Goal: Task Accomplishment & Management: Use online tool/utility

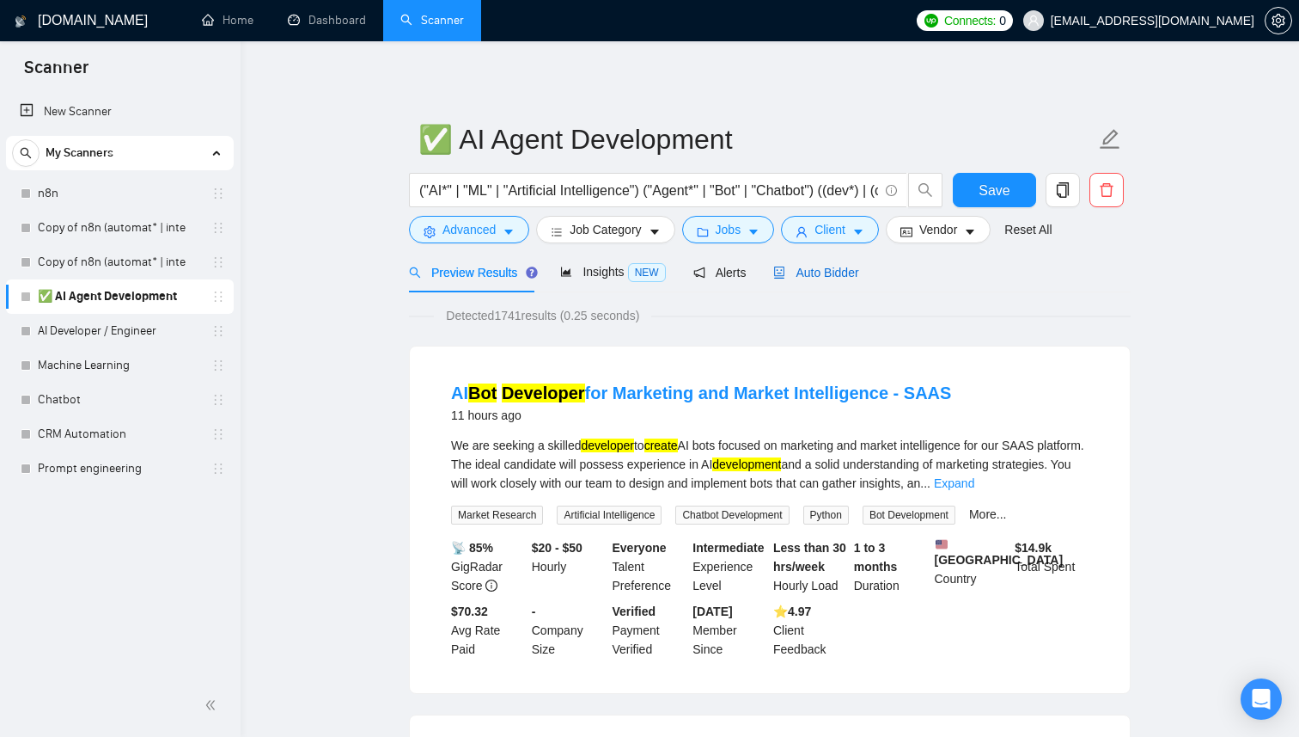
click at [812, 267] on span "Auto Bidder" at bounding box center [815, 273] width 85 height 14
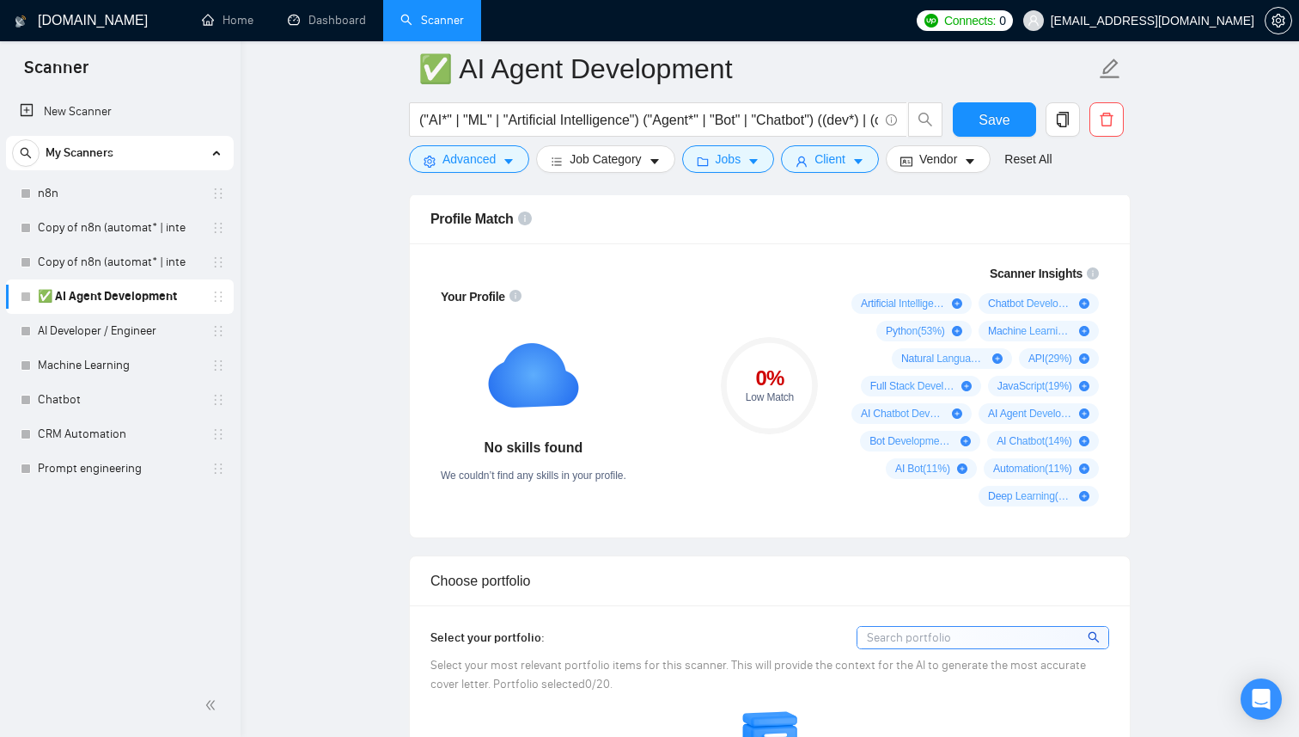
scroll to position [1099, 0]
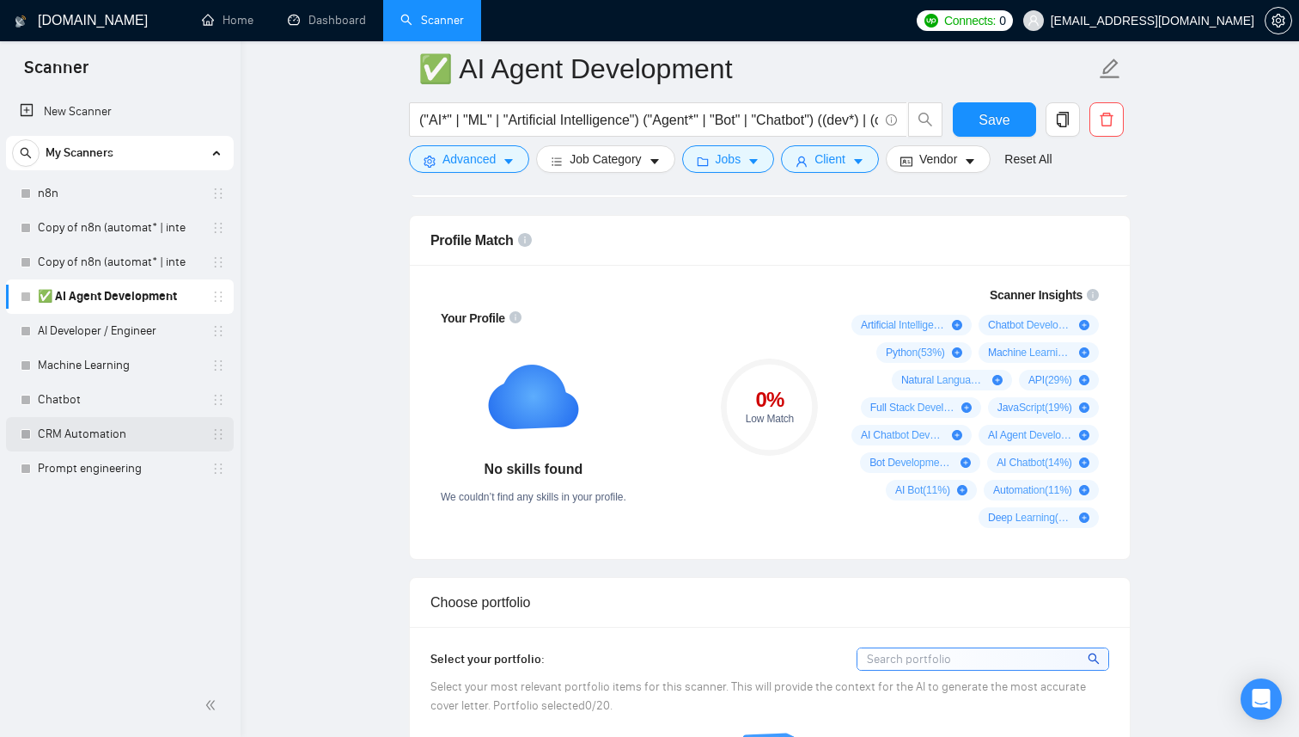
click at [125, 447] on link "CRM Automation" at bounding box center [119, 434] width 163 height 34
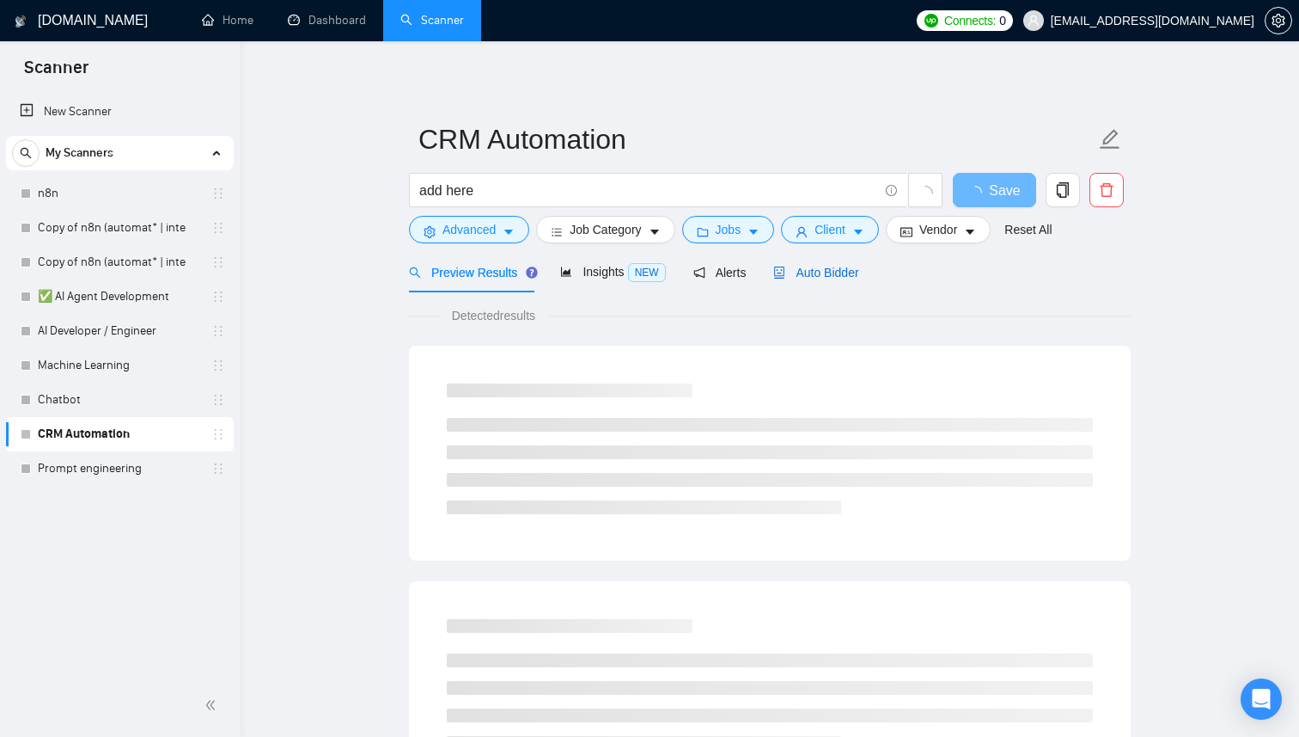
click at [800, 272] on span "Auto Bidder" at bounding box center [815, 273] width 85 height 14
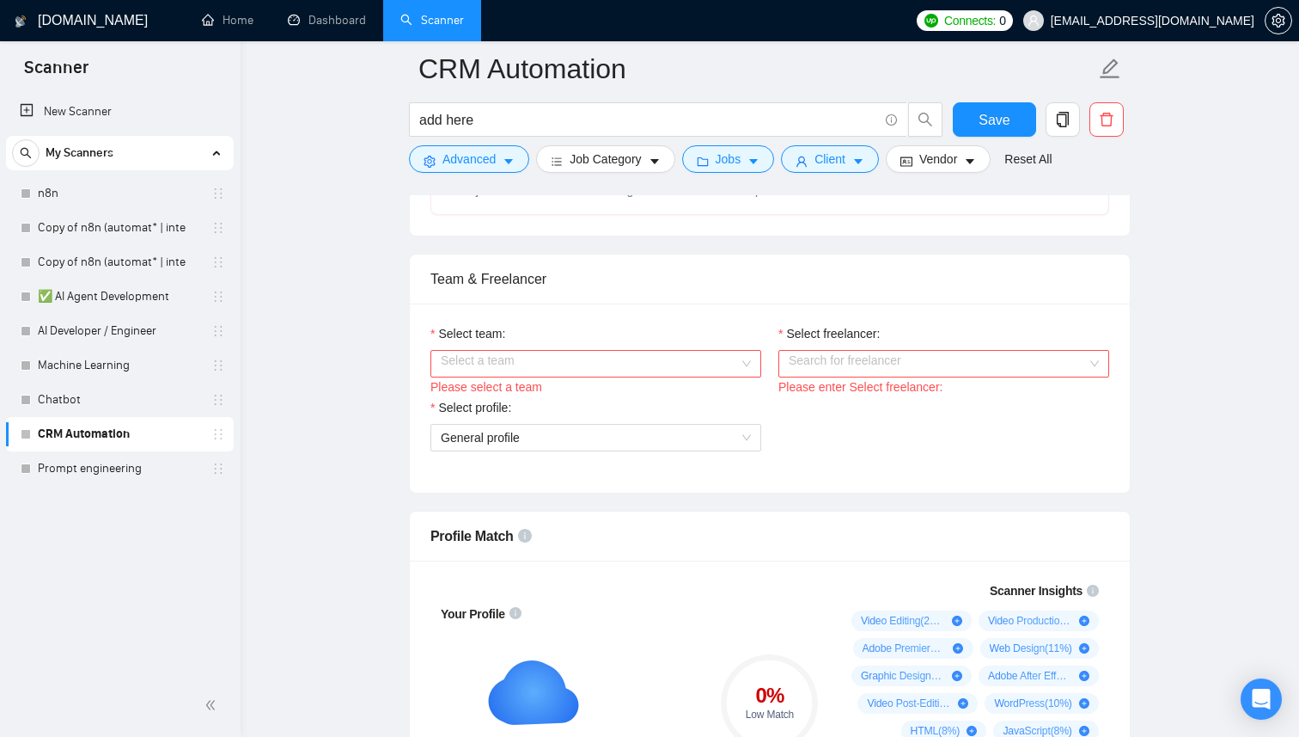
scroll to position [797, 0]
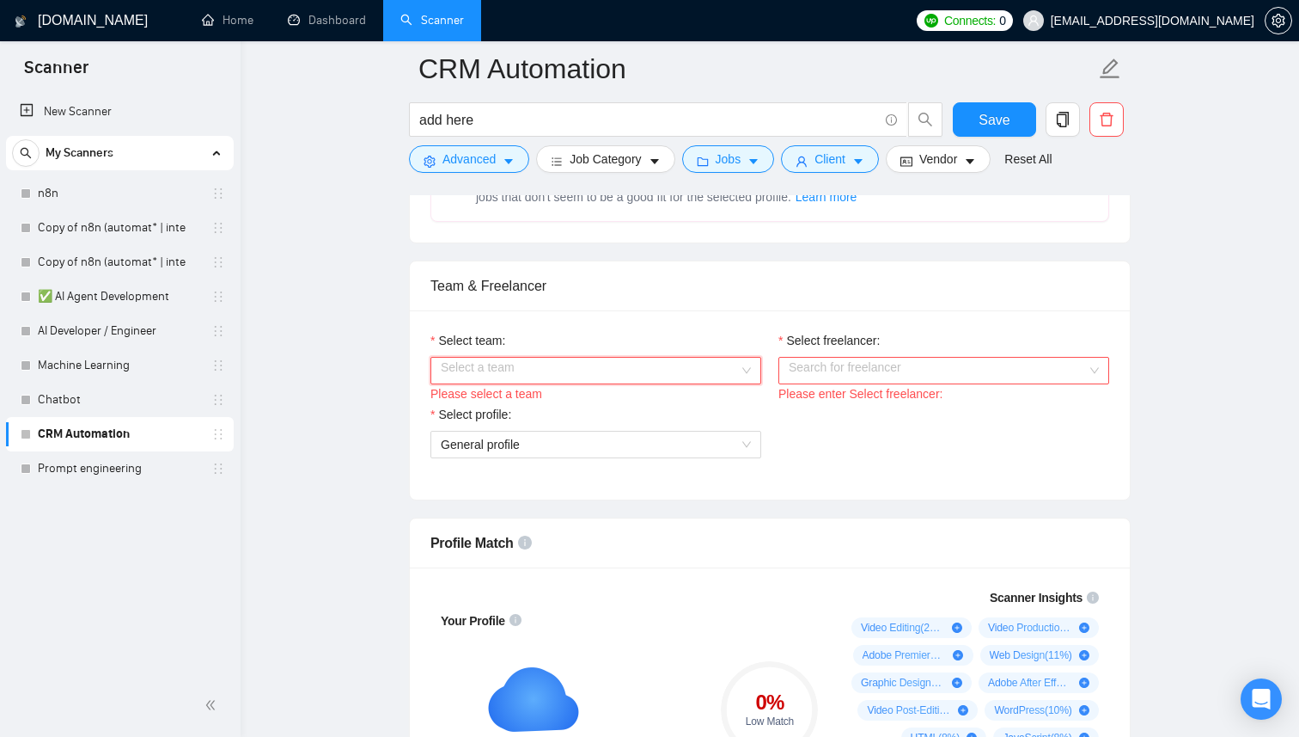
click at [577, 358] on input "Select team:" at bounding box center [590, 371] width 298 height 26
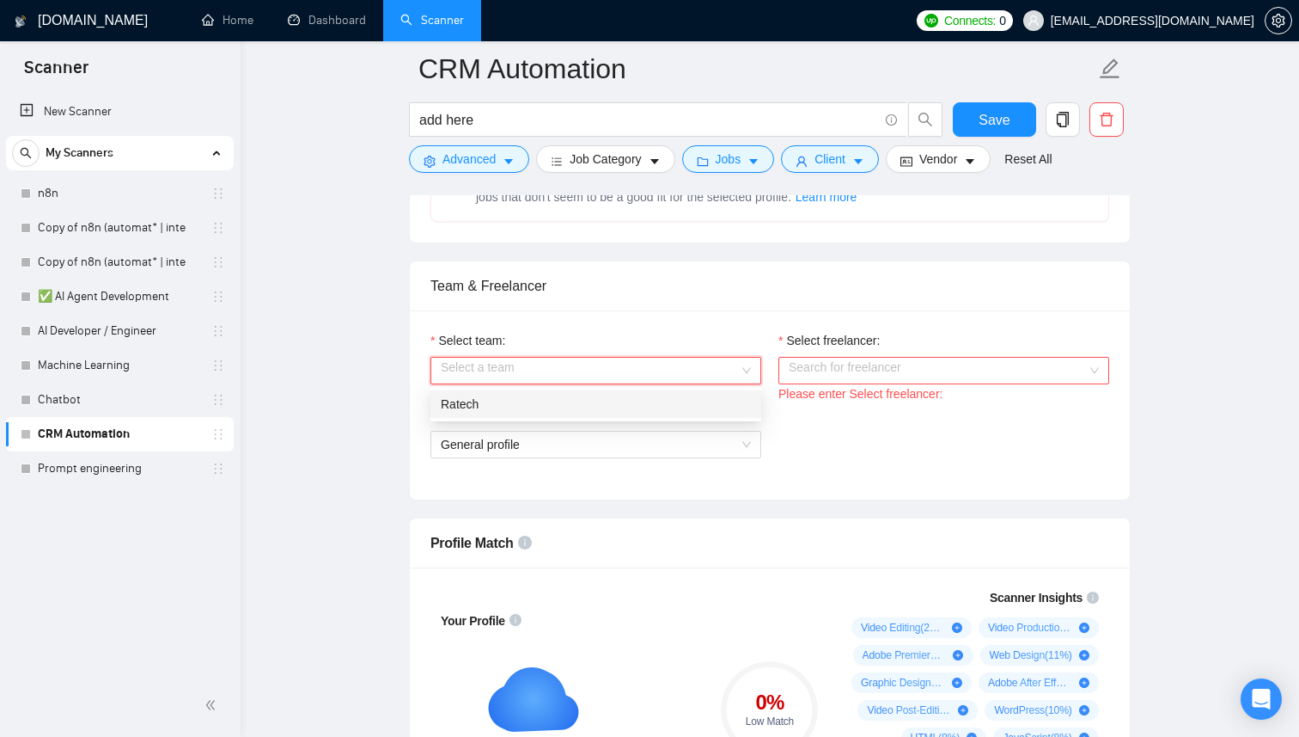
click at [523, 404] on div "Ratech" at bounding box center [596, 403] width 310 height 19
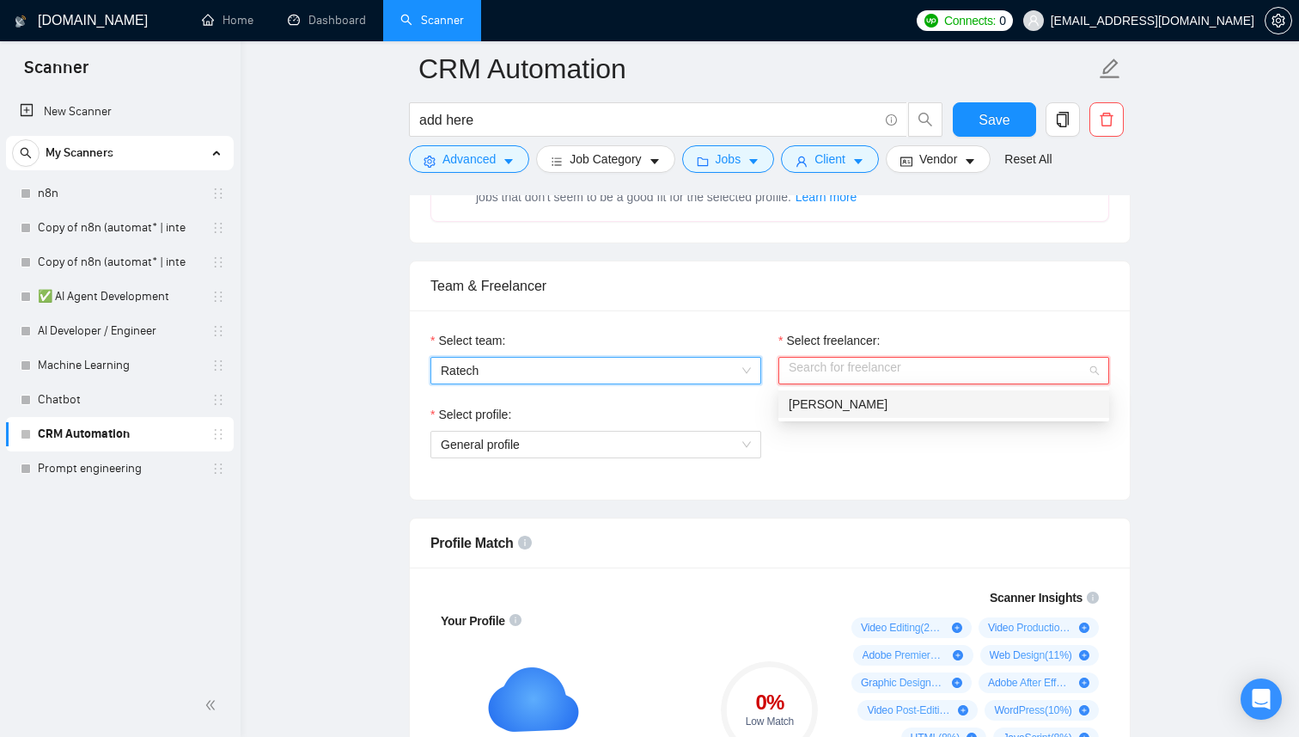
click at [857, 382] on div "Search for freelancer" at bounding box center [944, 371] width 331 height 28
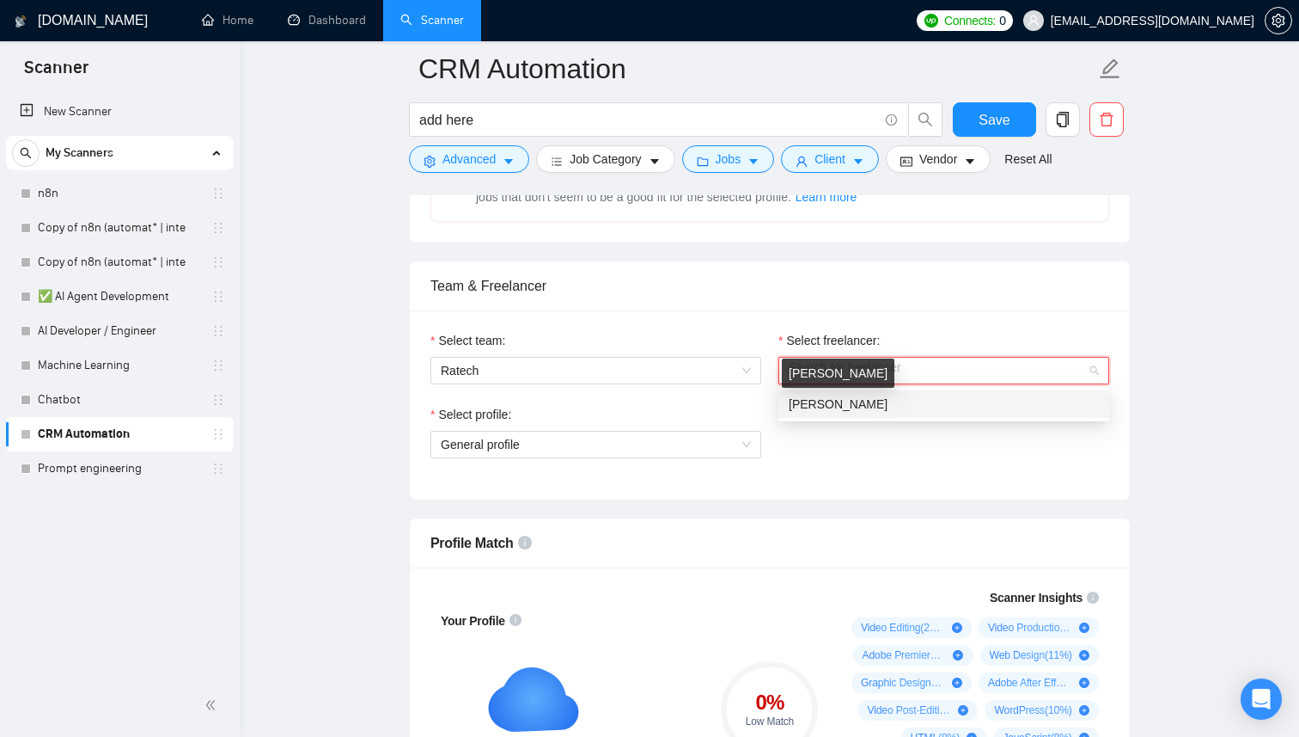
click at [839, 399] on span "[PERSON_NAME]" at bounding box center [838, 404] width 99 height 14
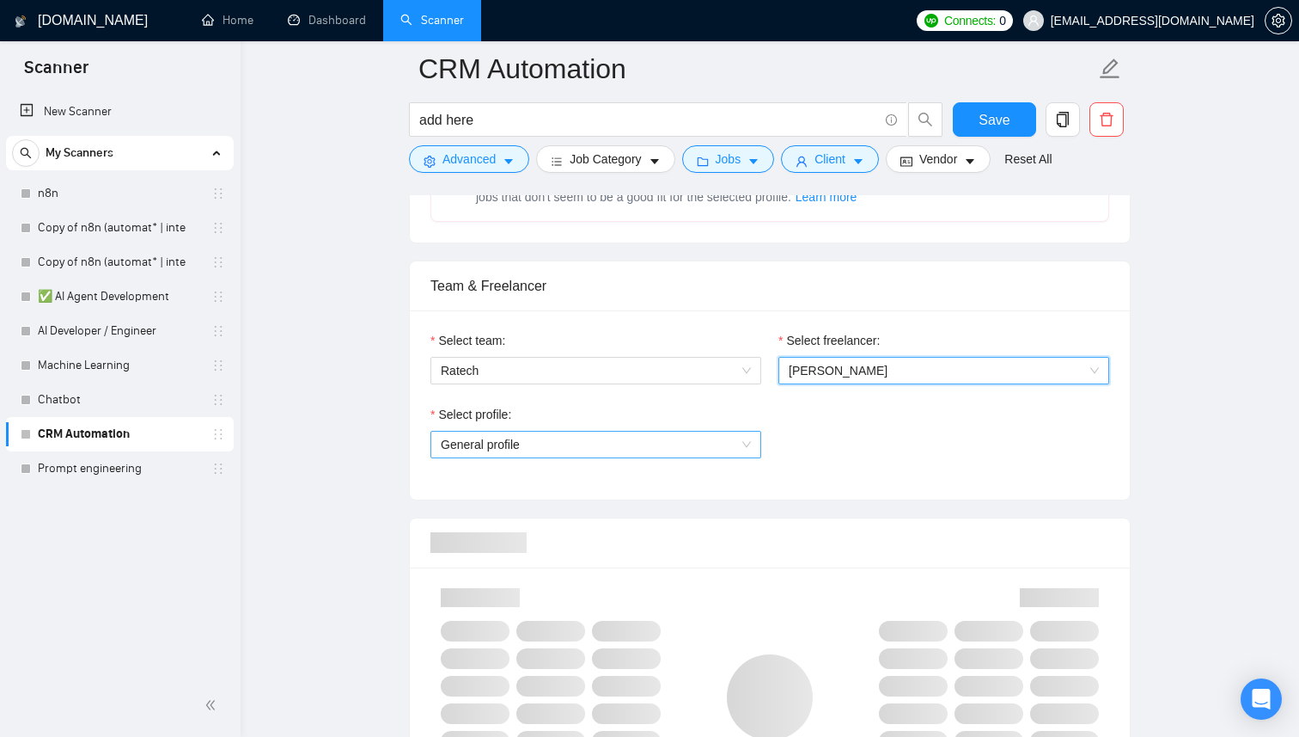
click at [614, 452] on span "General profile" at bounding box center [596, 444] width 310 height 26
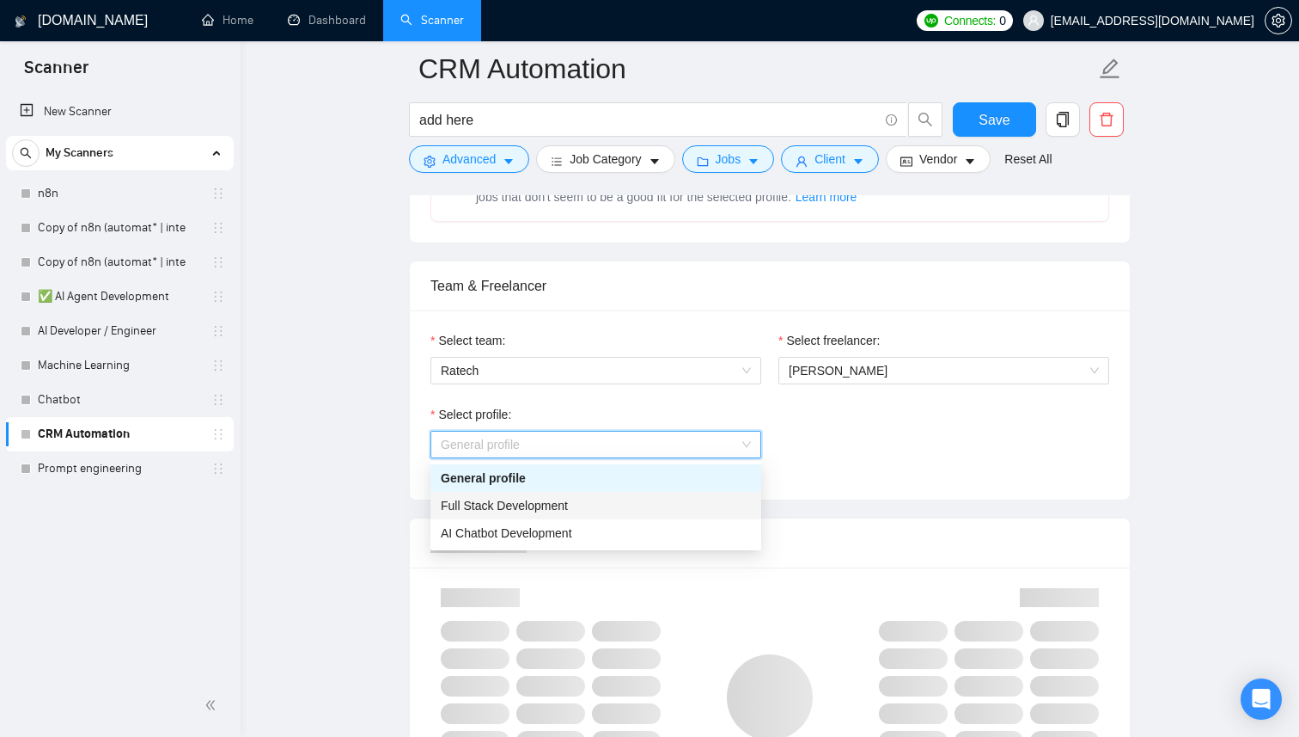
click at [511, 534] on span "AI Chatbot Development" at bounding box center [506, 533] width 131 height 14
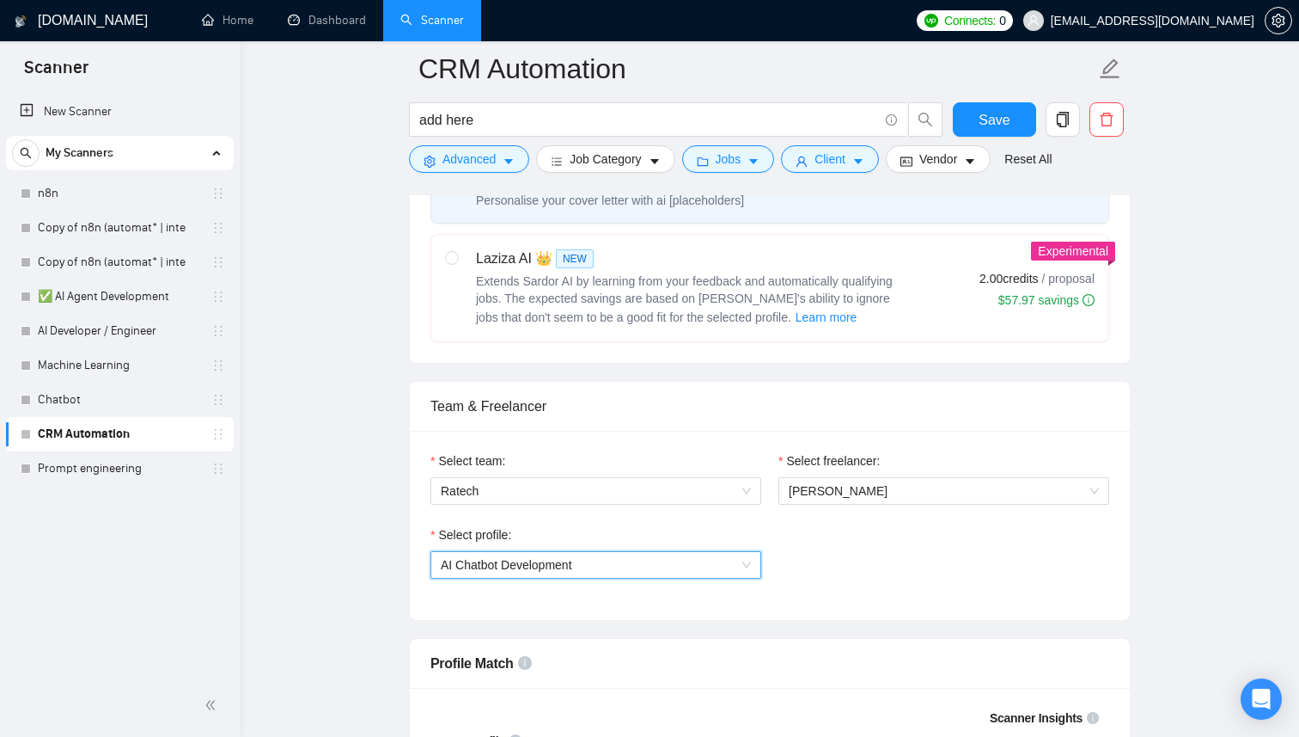
scroll to position [672, 0]
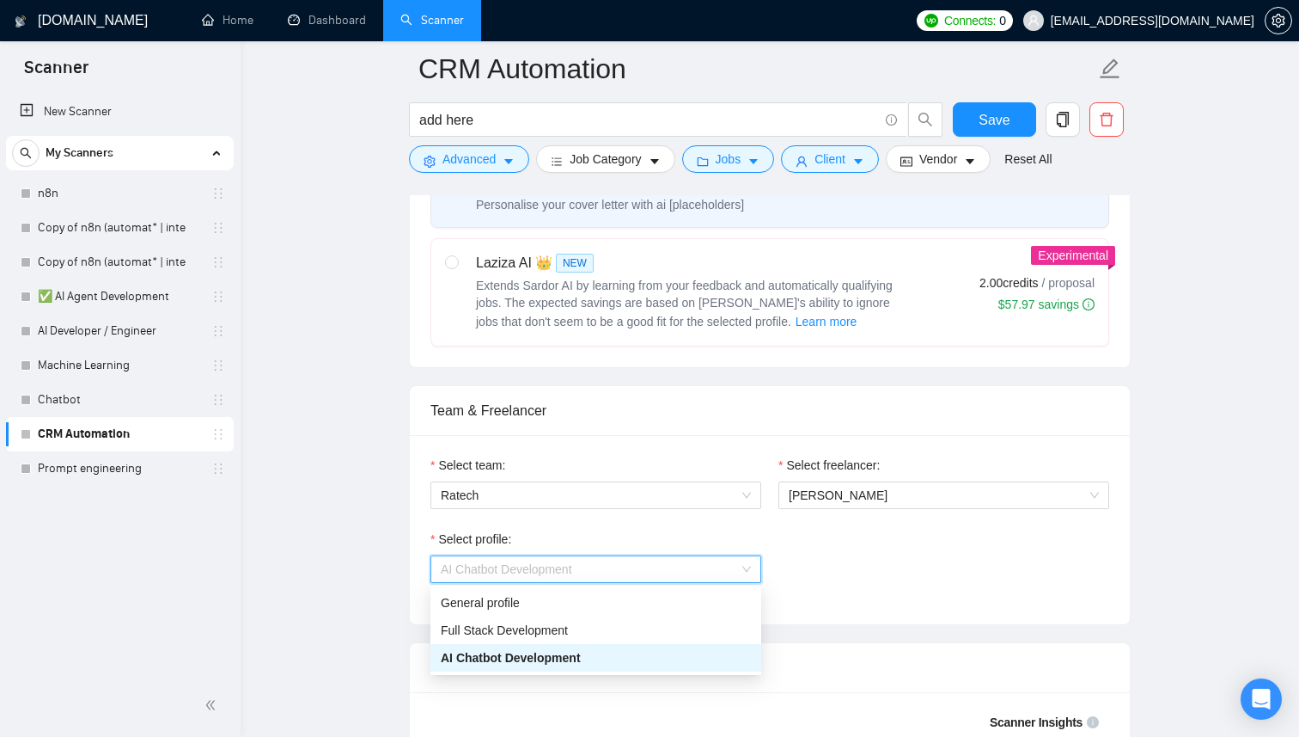
click at [517, 581] on div "AI Chatbot Development" at bounding box center [596, 569] width 331 height 28
click at [465, 634] on span "Full Stack Development" at bounding box center [504, 630] width 127 height 14
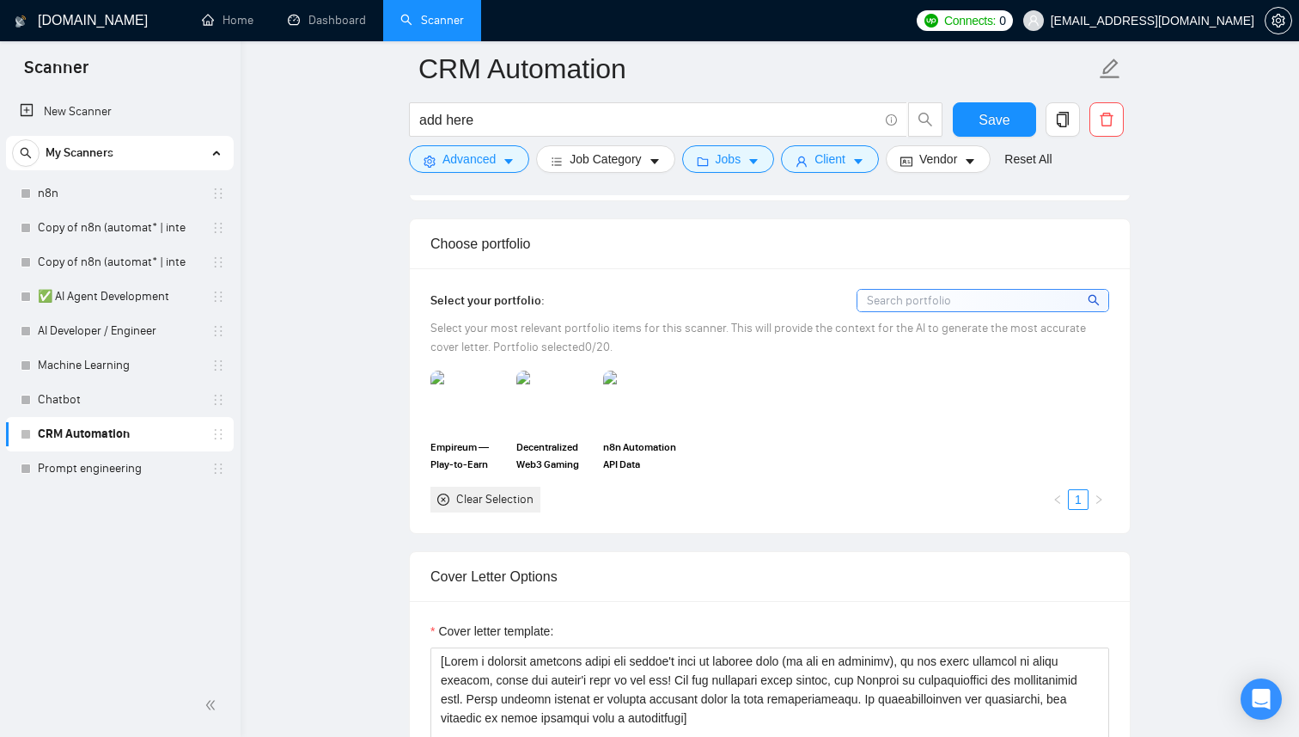
scroll to position [1538, 0]
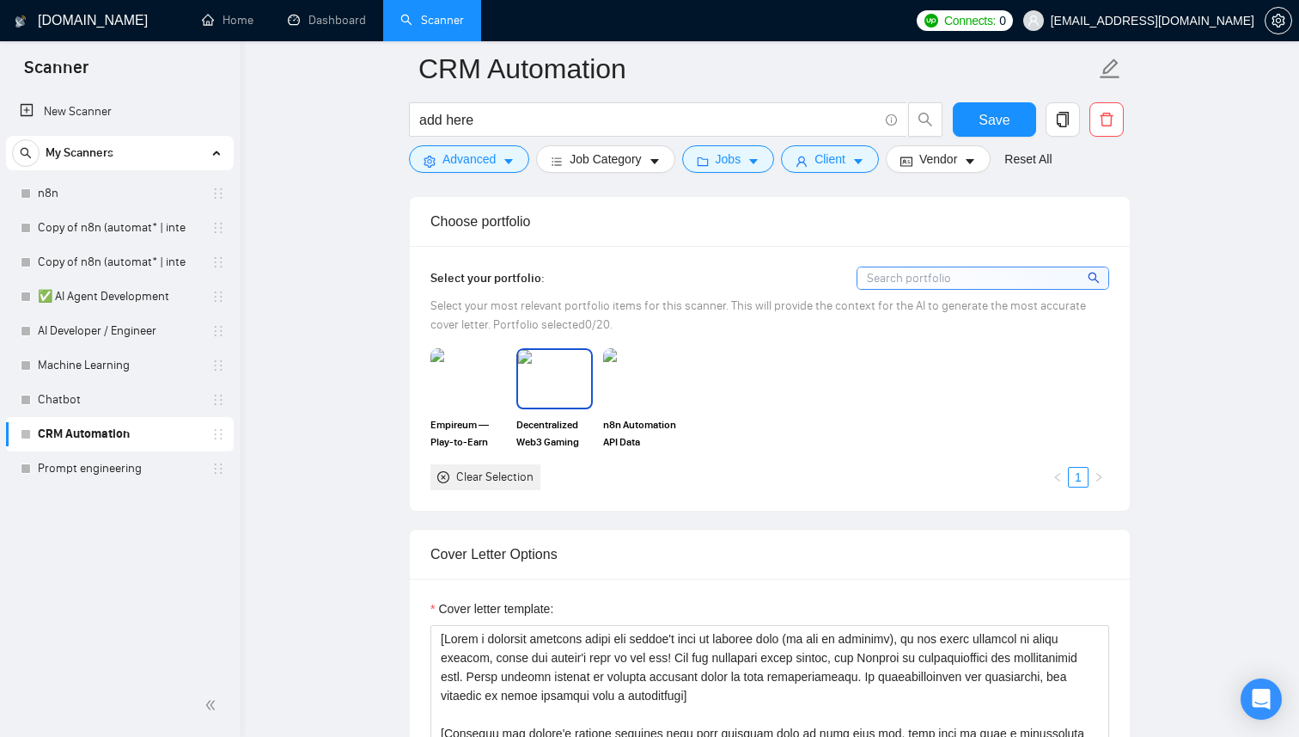
click at [553, 376] on img at bounding box center [554, 378] width 72 height 57
click at [559, 374] on icon at bounding box center [555, 379] width 14 height 12
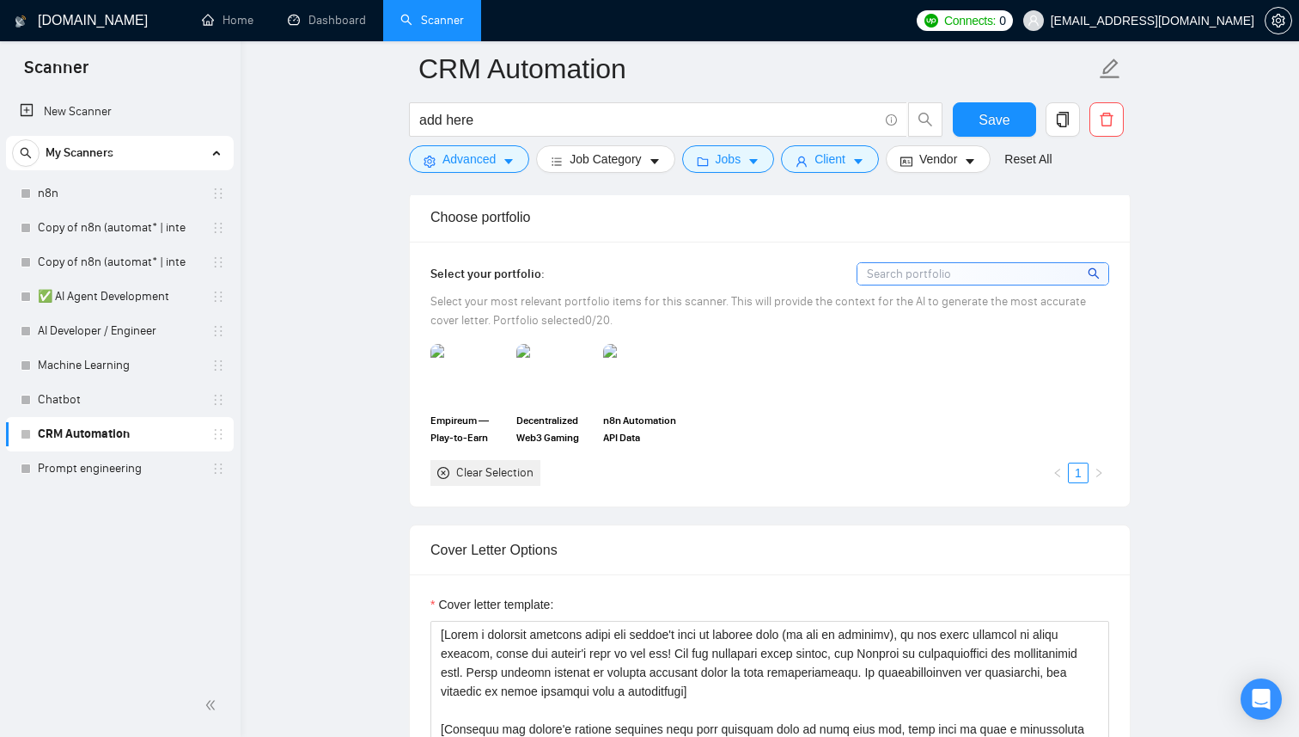
scroll to position [1518, 0]
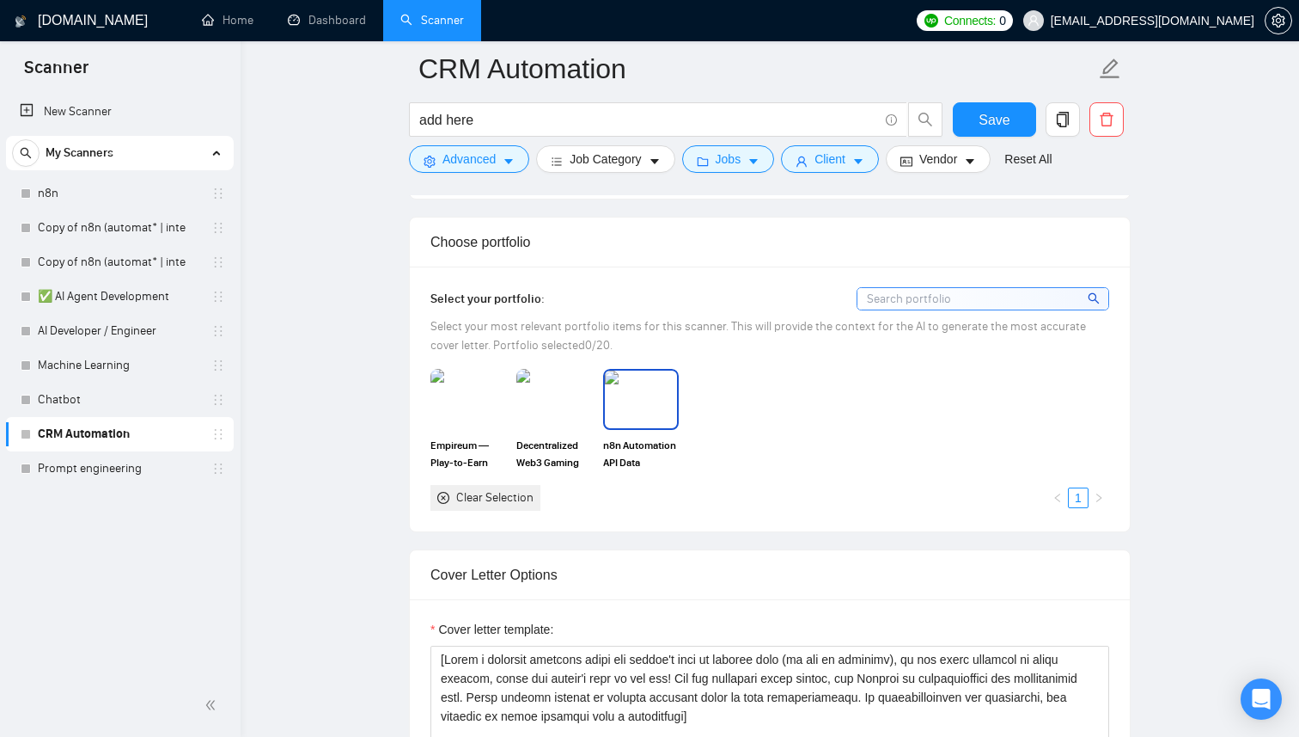
click at [657, 404] on img at bounding box center [641, 398] width 72 height 57
click at [573, 403] on img at bounding box center [554, 398] width 72 height 57
click at [661, 405] on div at bounding box center [641, 398] width 72 height 57
click at [596, 397] on div "Decentralized Web3 Gaming Platform with P2P Games and Crypto Lottery" at bounding box center [554, 419] width 86 height 101
click at [546, 400] on rect at bounding box center [555, 399] width 28 height 28
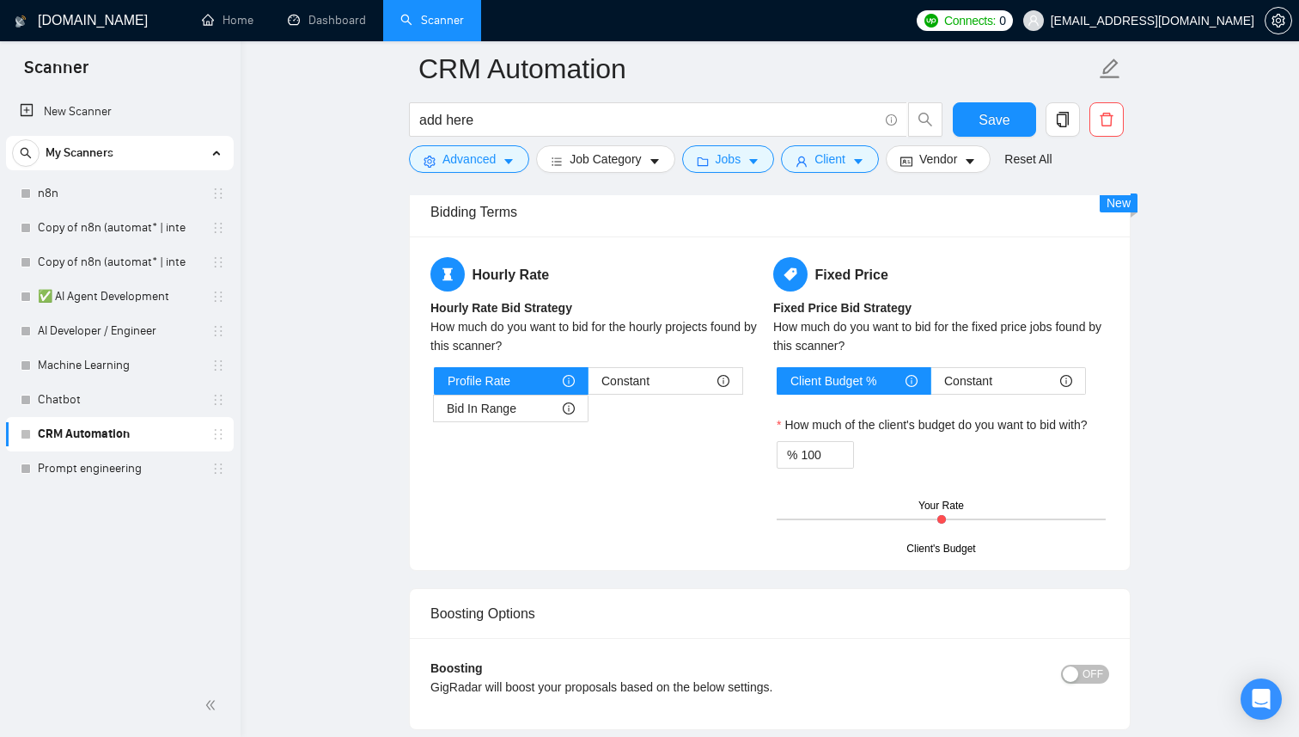
scroll to position [2665, 0]
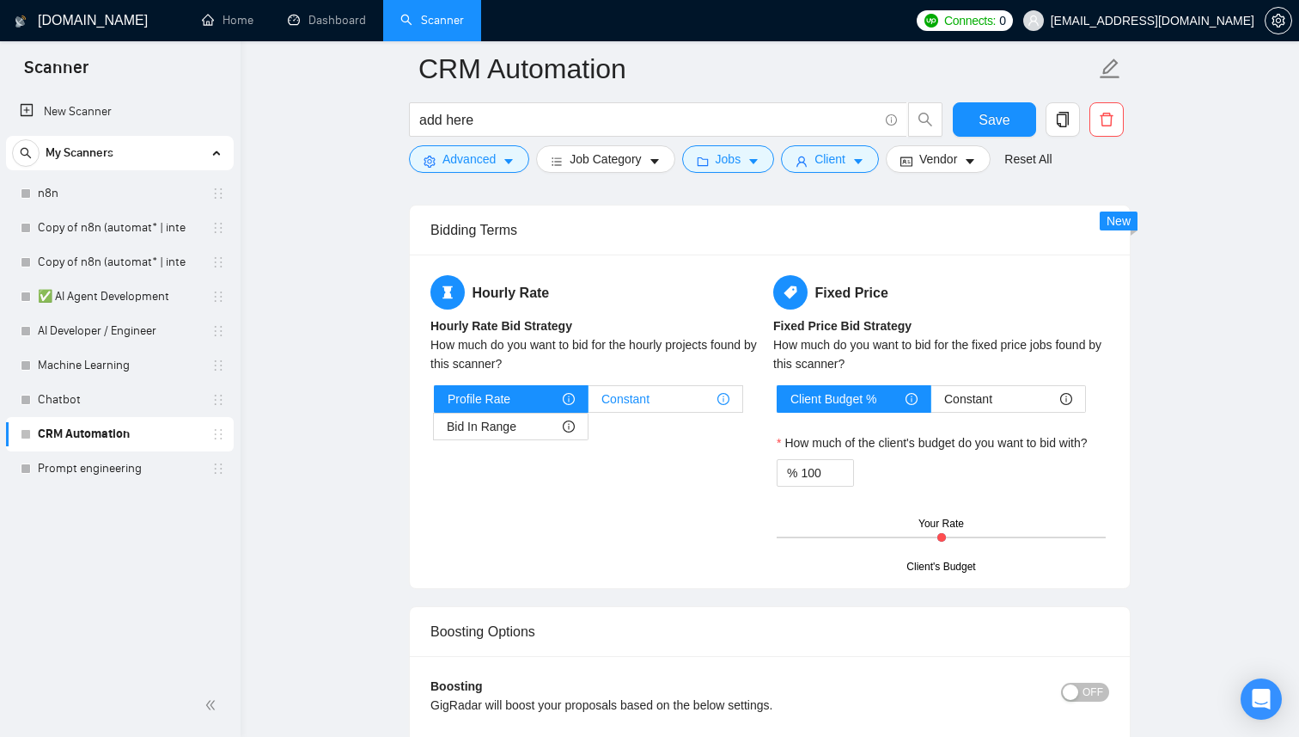
click at [670, 395] on div "Constant" at bounding box center [666, 399] width 128 height 26
click at [589, 403] on input "Constant" at bounding box center [589, 403] width 0 height 0
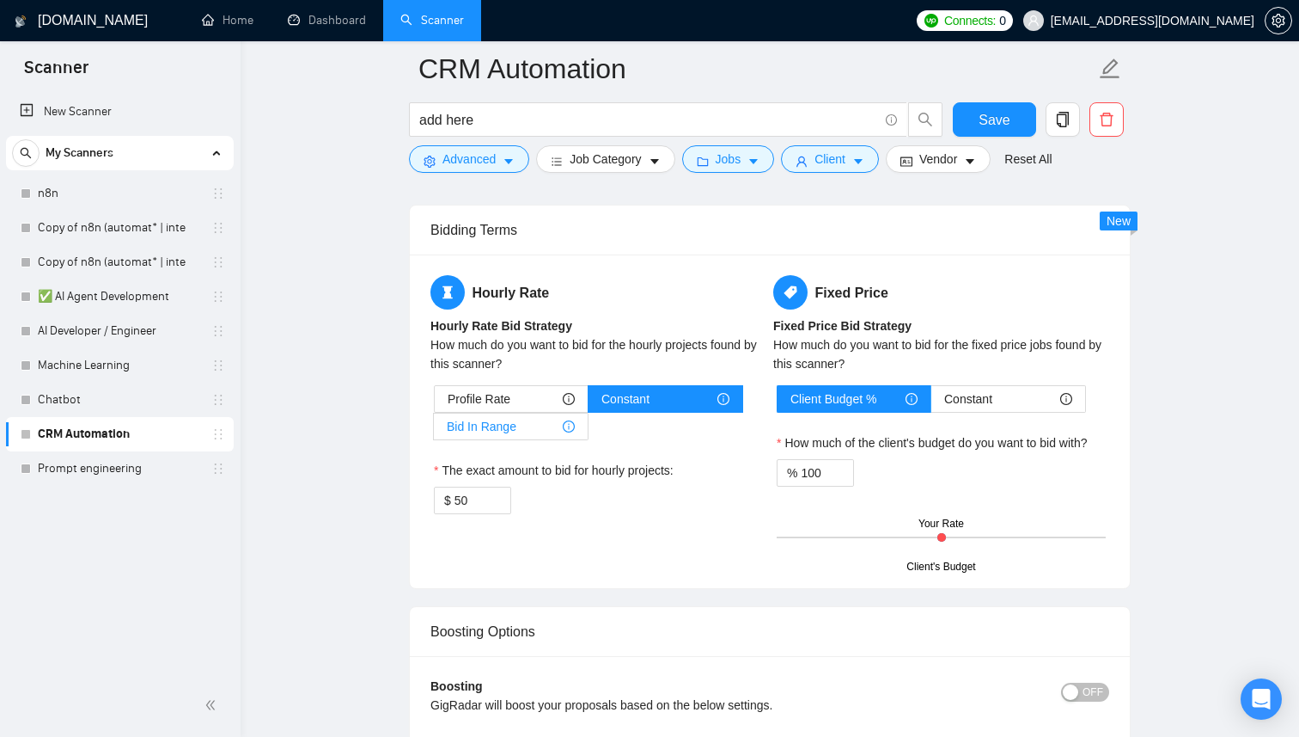
click at [532, 413] on label "Bid In Range" at bounding box center [511, 427] width 155 height 28
click at [434, 431] on input "Bid In Range" at bounding box center [434, 431] width 0 height 0
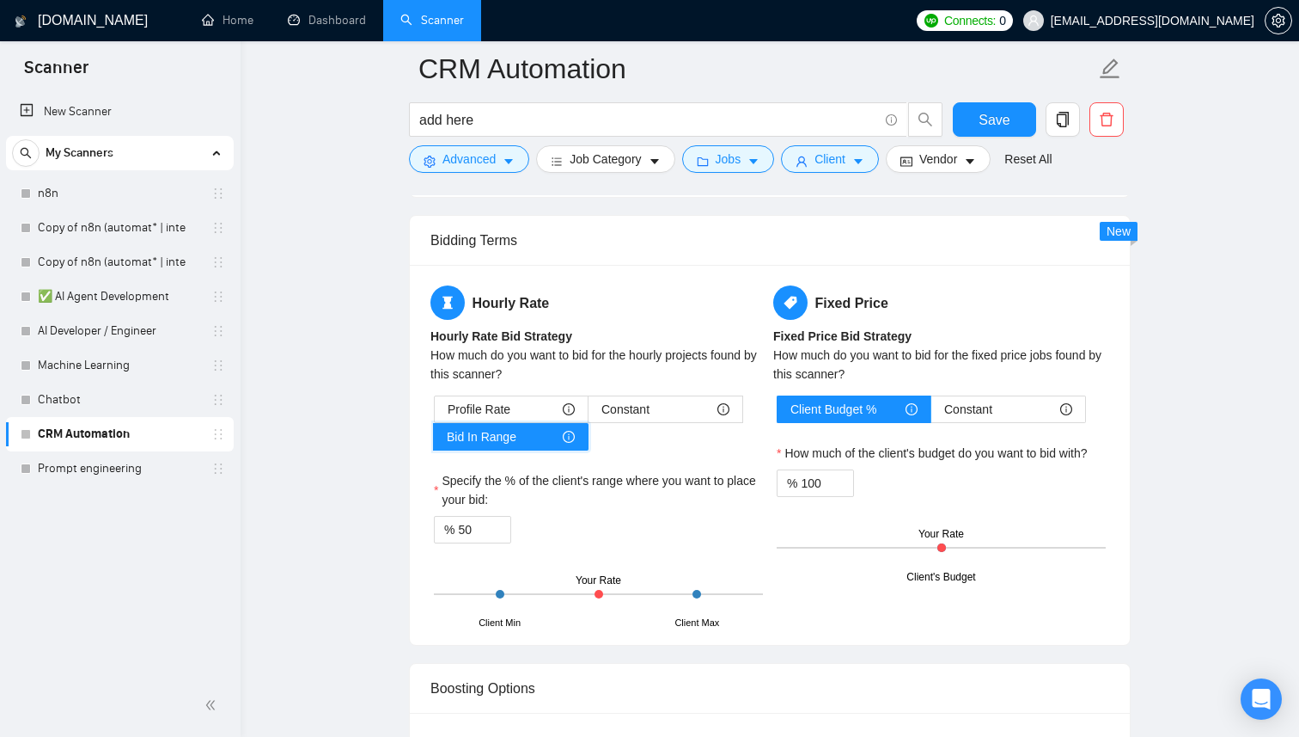
scroll to position [2650, 0]
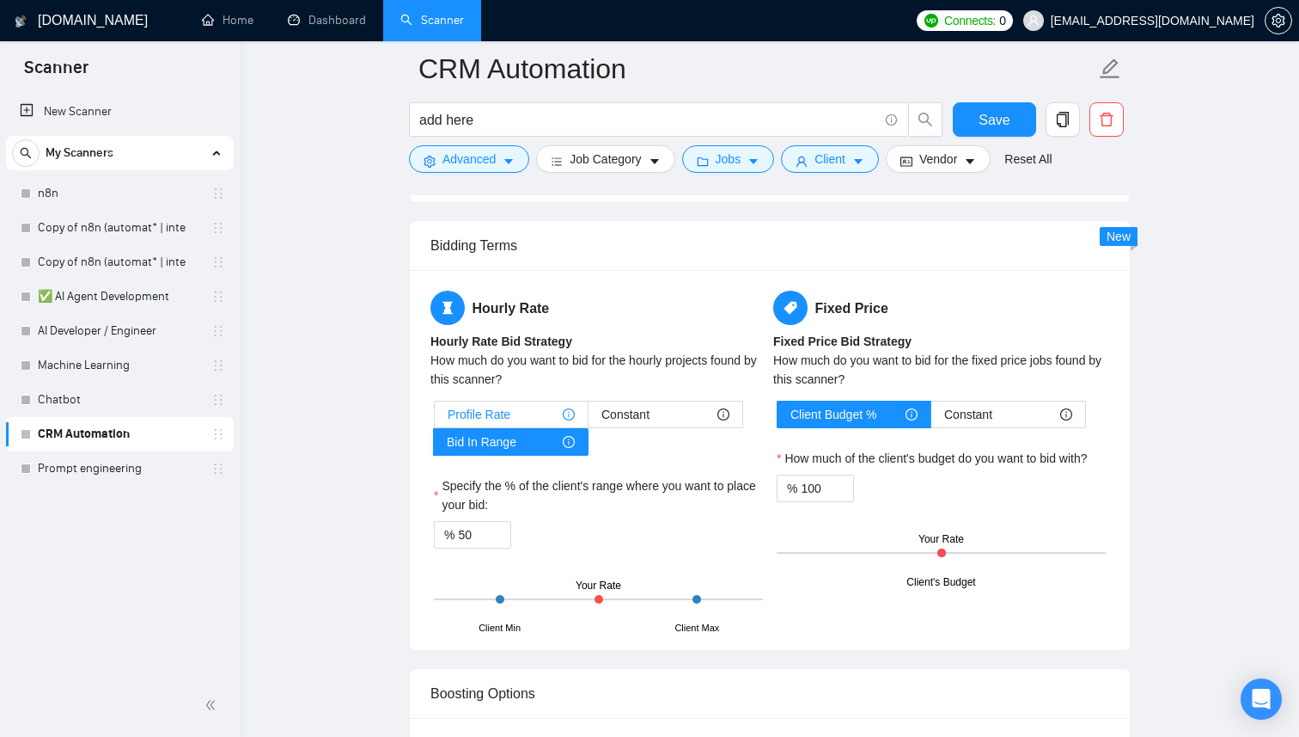
click at [477, 418] on span "Profile Rate" at bounding box center [479, 414] width 63 height 26
click at [435, 419] on input "Profile Rate" at bounding box center [435, 419] width 0 height 0
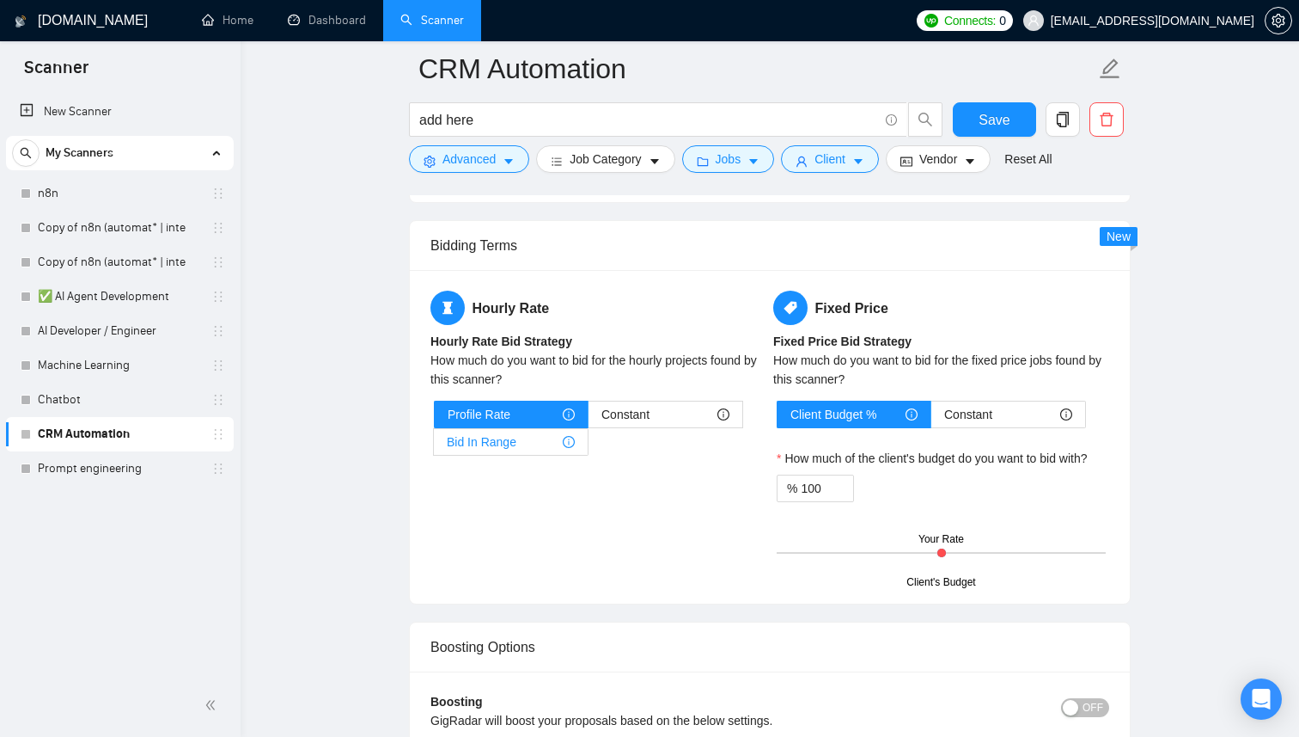
click at [485, 441] on span "Bid In Range" at bounding box center [482, 442] width 70 height 26
click at [434, 446] on input "Bid In Range" at bounding box center [434, 446] width 0 height 0
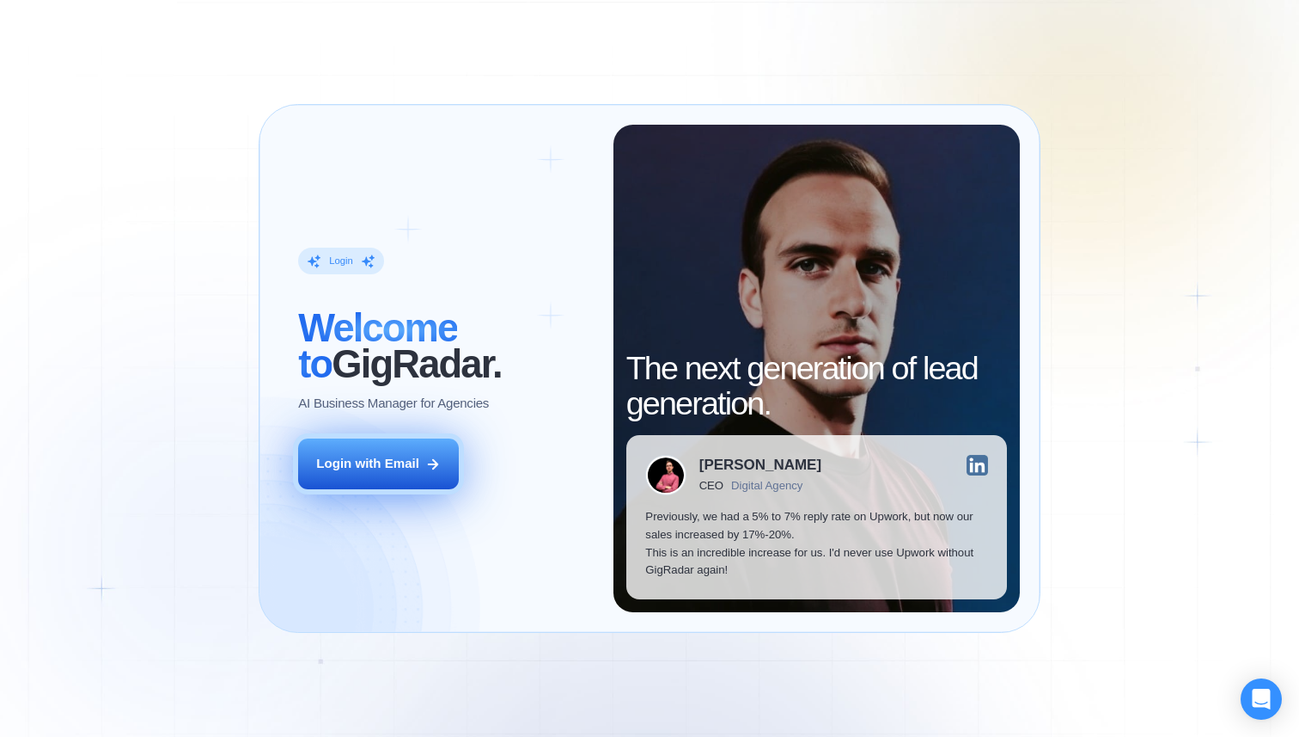
click at [401, 456] on div "Login with Email" at bounding box center [367, 464] width 103 height 18
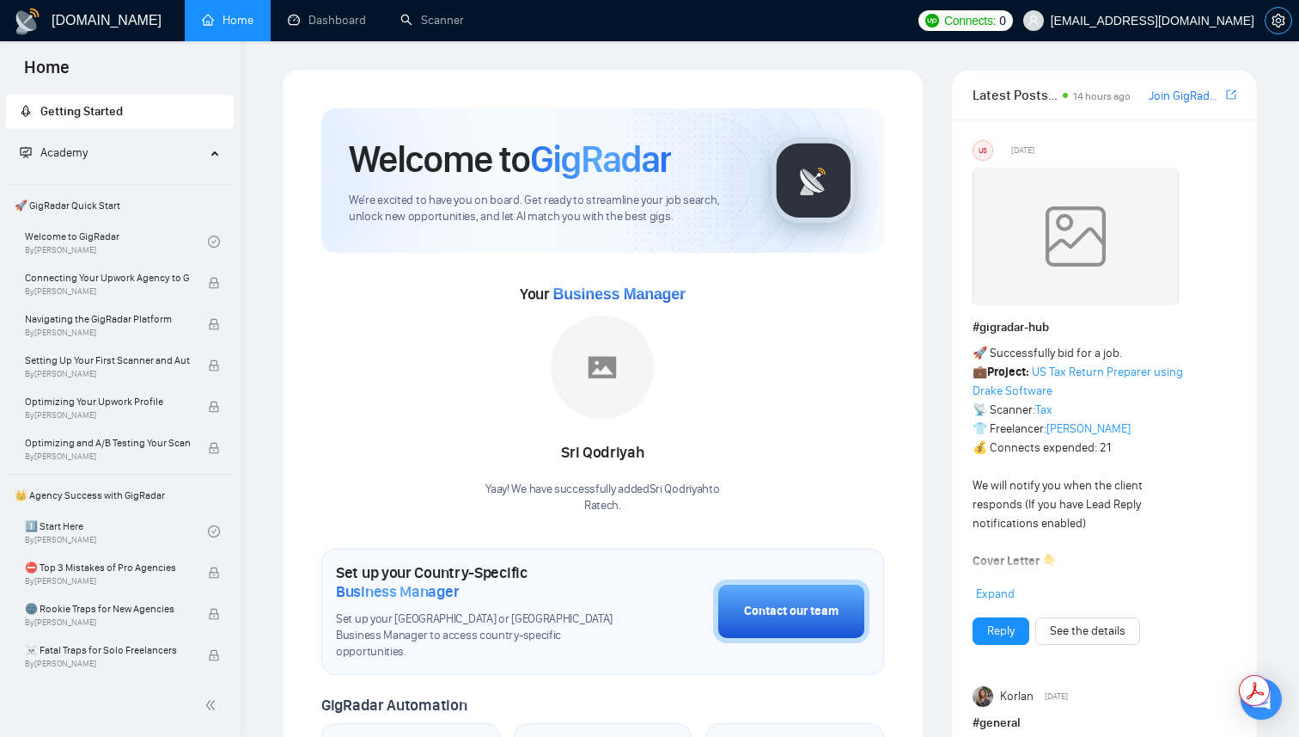
click at [1275, 28] on button "button" at bounding box center [1279, 21] width 28 height 28
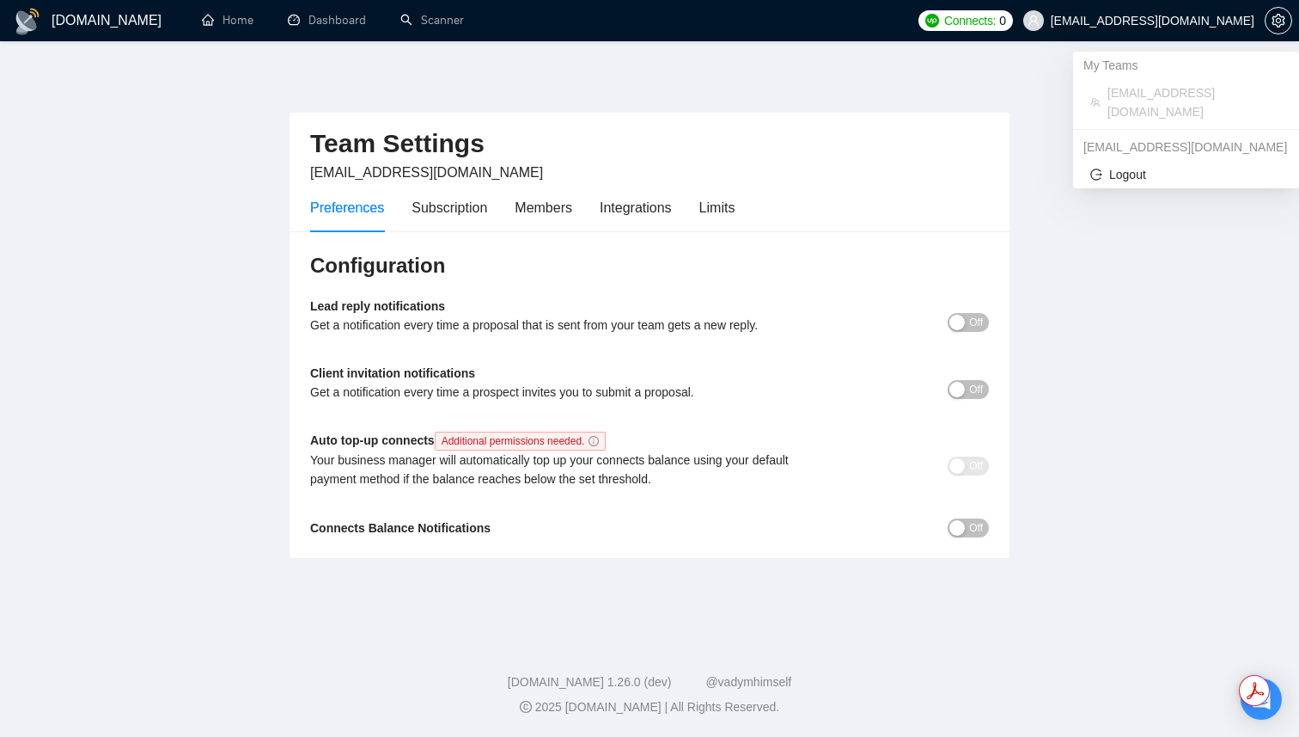
click at [1207, 21] on span "[EMAIL_ADDRESS][DOMAIN_NAME]" at bounding box center [1153, 21] width 204 height 0
click at [1185, 21] on span "[EMAIL_ADDRESS][DOMAIN_NAME]" at bounding box center [1153, 21] width 204 height 0
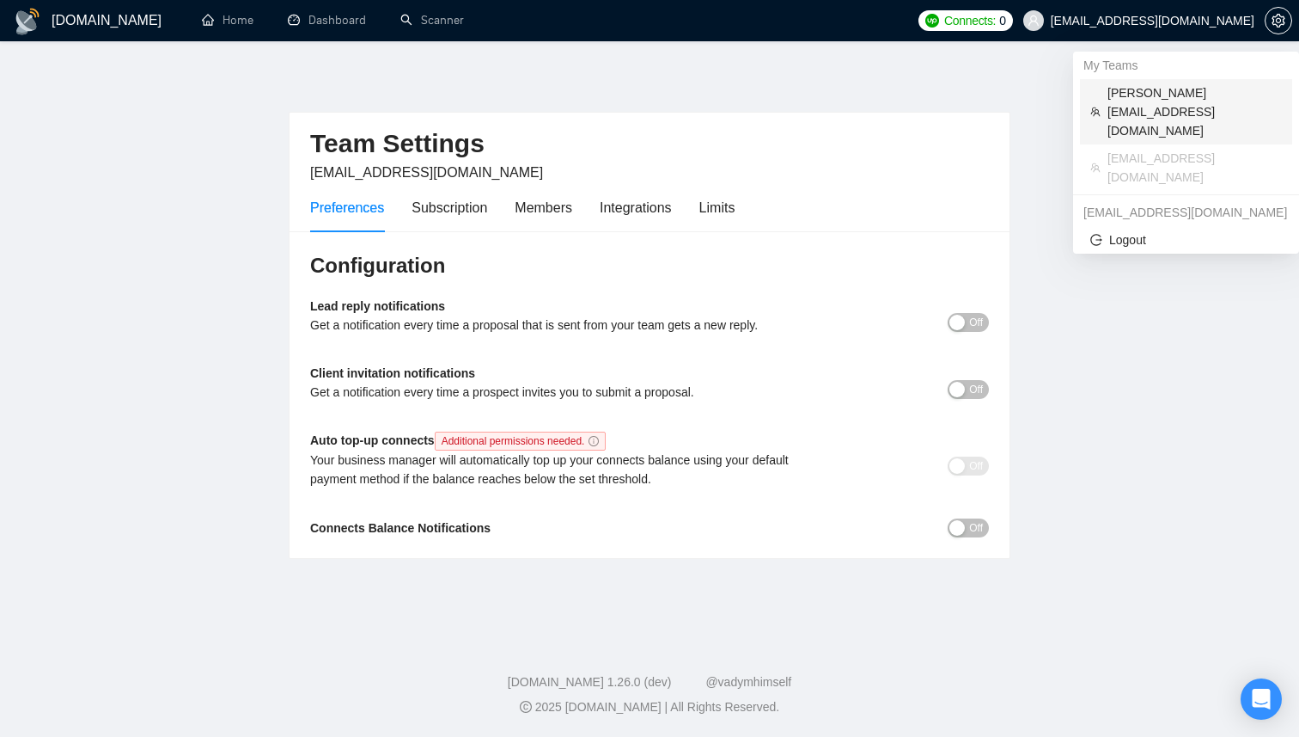
click at [1162, 91] on span "[PERSON_NAME][EMAIL_ADDRESS][DOMAIN_NAME]" at bounding box center [1195, 111] width 174 height 57
